Goal: Task Accomplishment & Management: Complete application form

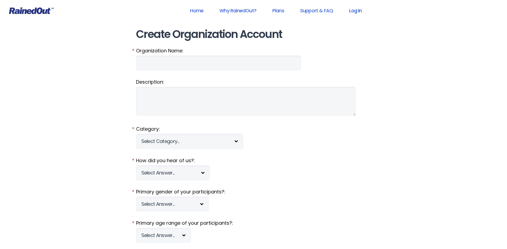
click at [357, 11] on link "Log In" at bounding box center [355, 11] width 26 height 12
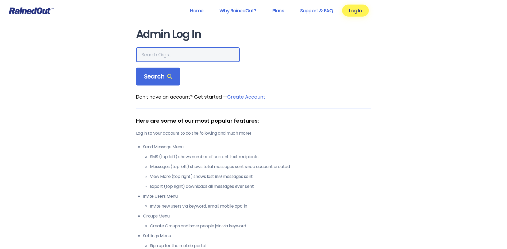
click at [155, 56] on input "text" at bounding box center [188, 54] width 104 height 15
type input "wcs"
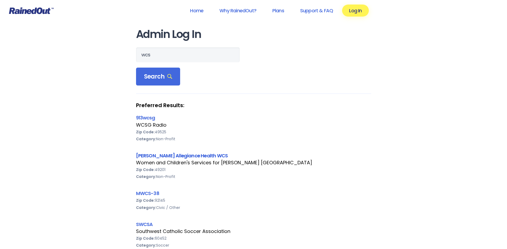
click at [173, 156] on link "[PERSON_NAME] Allegiance Health WCS" at bounding box center [182, 155] width 92 height 7
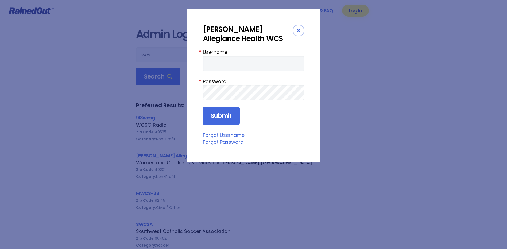
click at [216, 73] on form "Username: * Password: * Submit" at bounding box center [254, 87] width 102 height 76
click at [215, 63] on input "Username:" at bounding box center [254, 63] width 102 height 15
type input "amercur1"
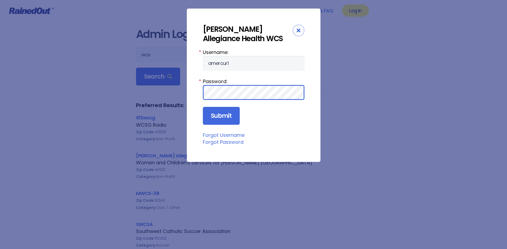
click at [203, 107] on input "Submit" at bounding box center [221, 116] width 37 height 18
